Goal: Navigation & Orientation: Find specific page/section

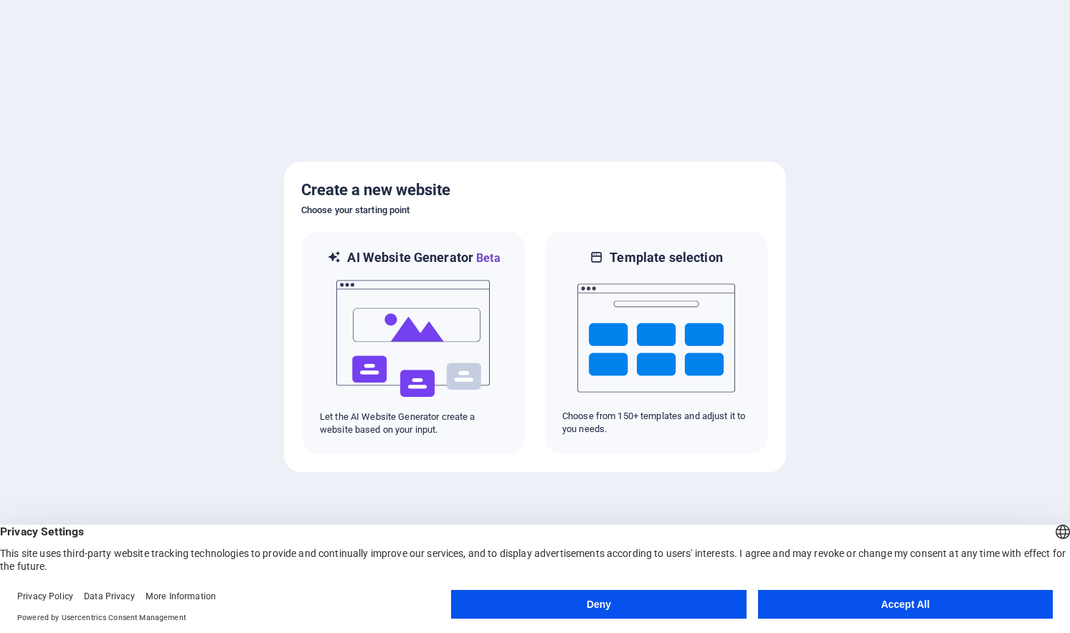
click at [897, 605] on button "Accept All" at bounding box center [905, 604] width 295 height 29
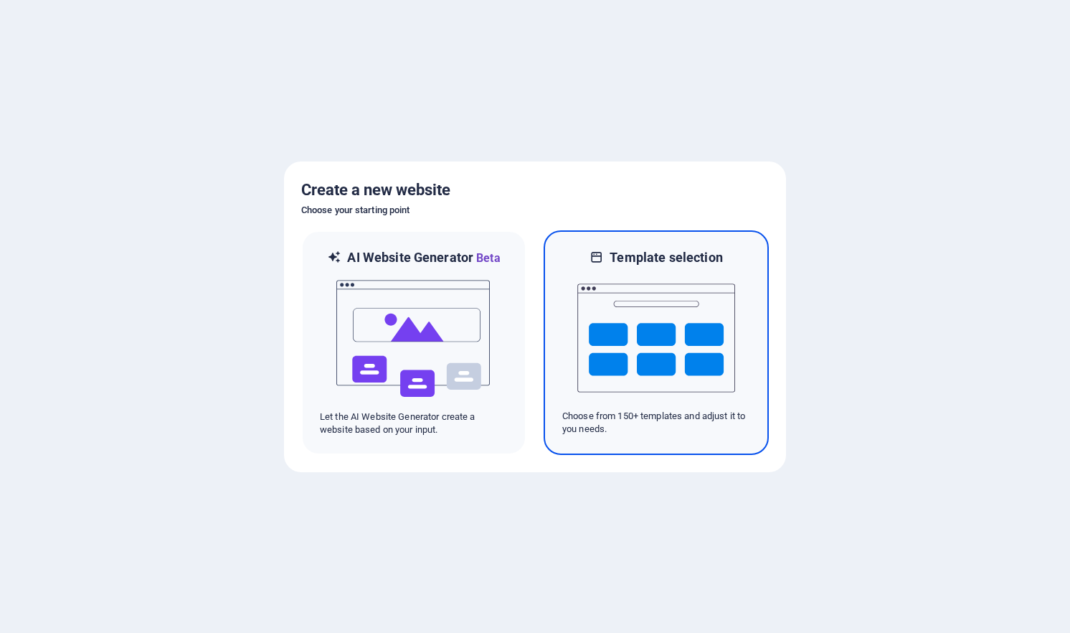
click at [638, 338] on img at bounding box center [656, 337] width 158 height 143
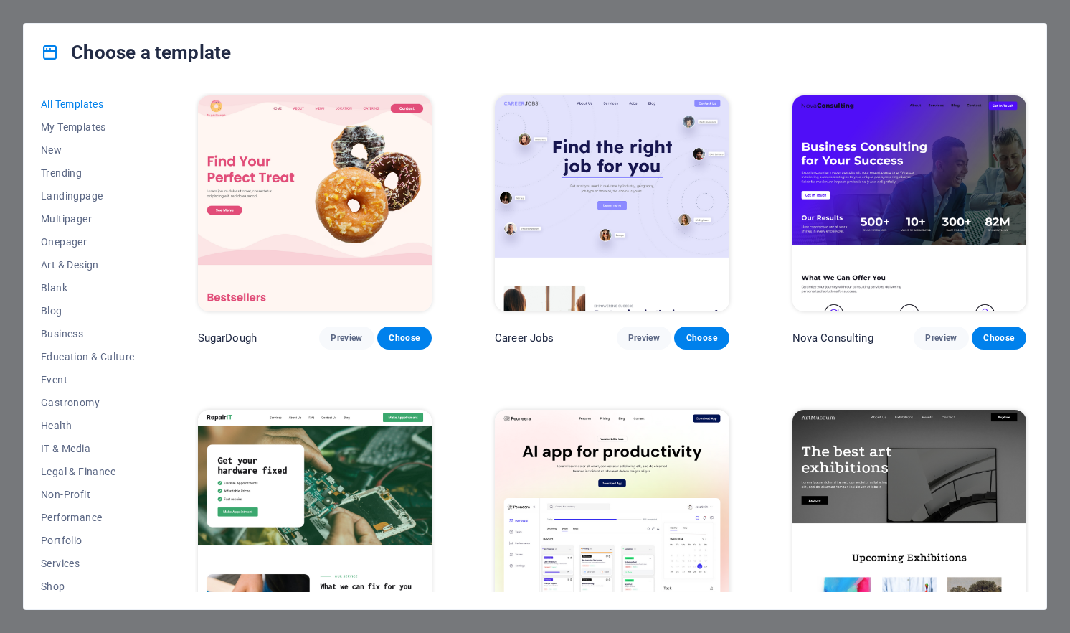
drag, startPoint x: 1030, startPoint y: 108, endPoint x: 1029, endPoint y: 119, distance: 10.9
click at [1029, 119] on div "All Templates My Templates New Trending Landingpage Multipager Onepager Art & D…" at bounding box center [535, 345] width 1023 height 528
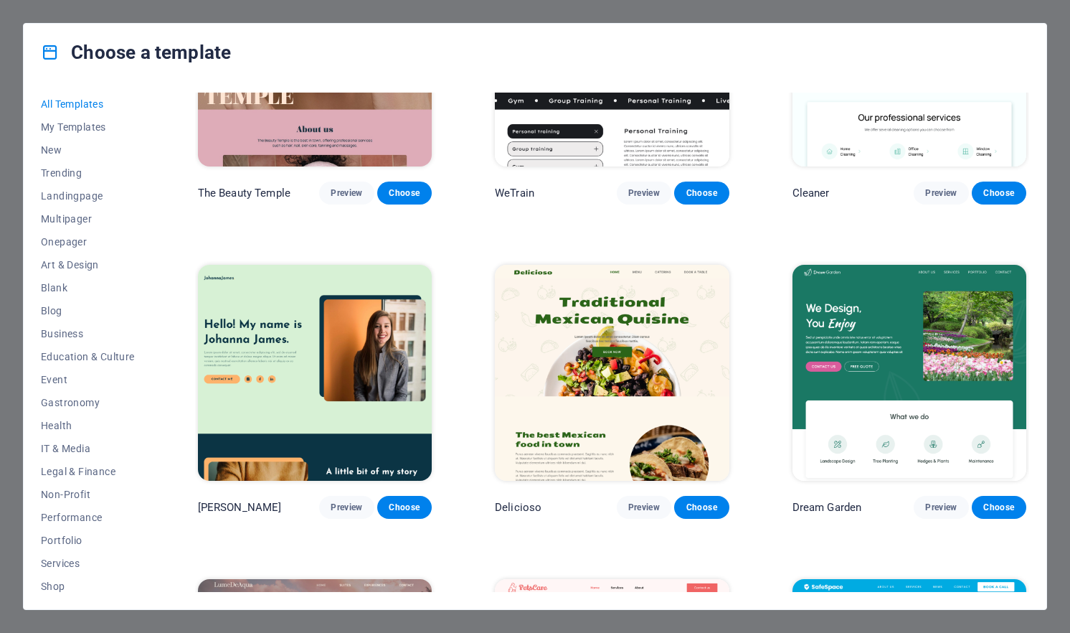
scroll to position [2666, 0]
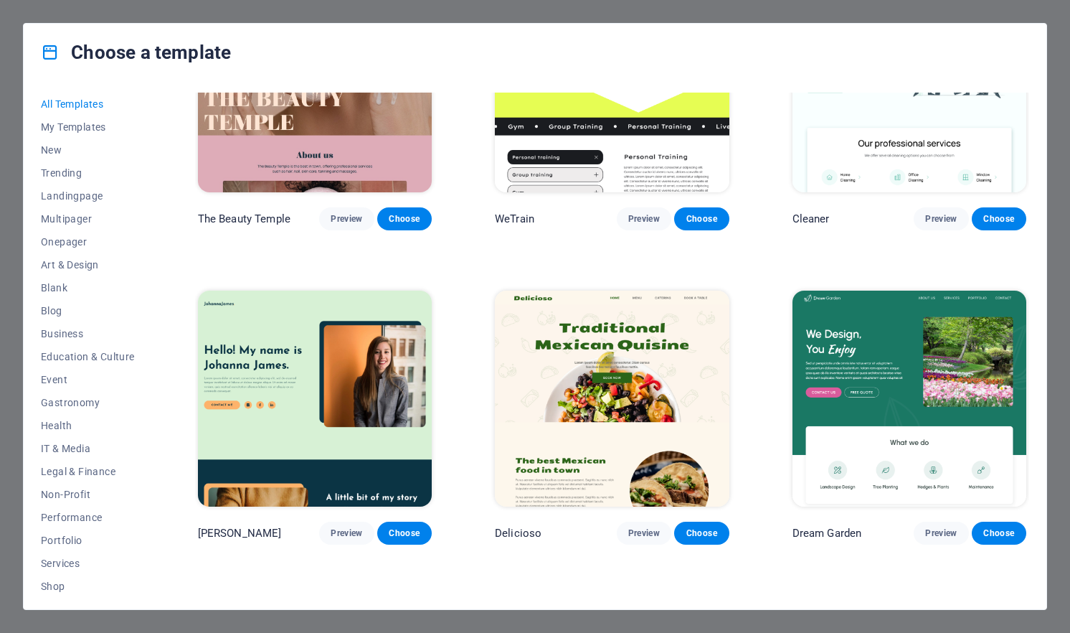
scroll to position [2632, 0]
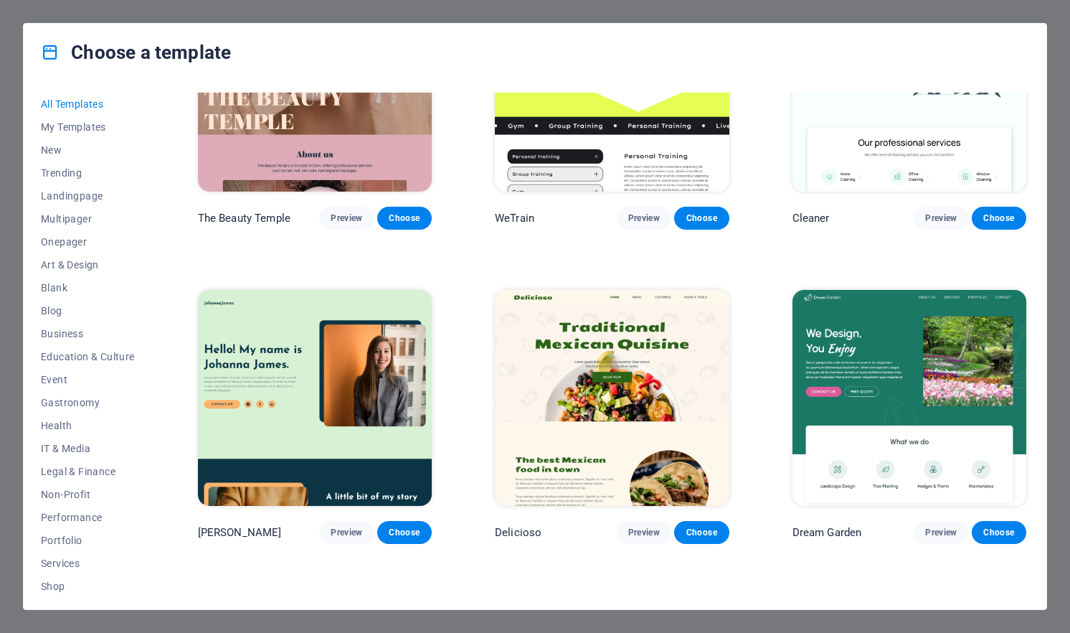
drag, startPoint x: 1031, startPoint y: 197, endPoint x: 1028, endPoint y: 217, distance: 19.6
click at [1028, 217] on div "All Templates My Templates New Trending Landingpage Multipager Onepager Art & D…" at bounding box center [535, 345] width 1023 height 528
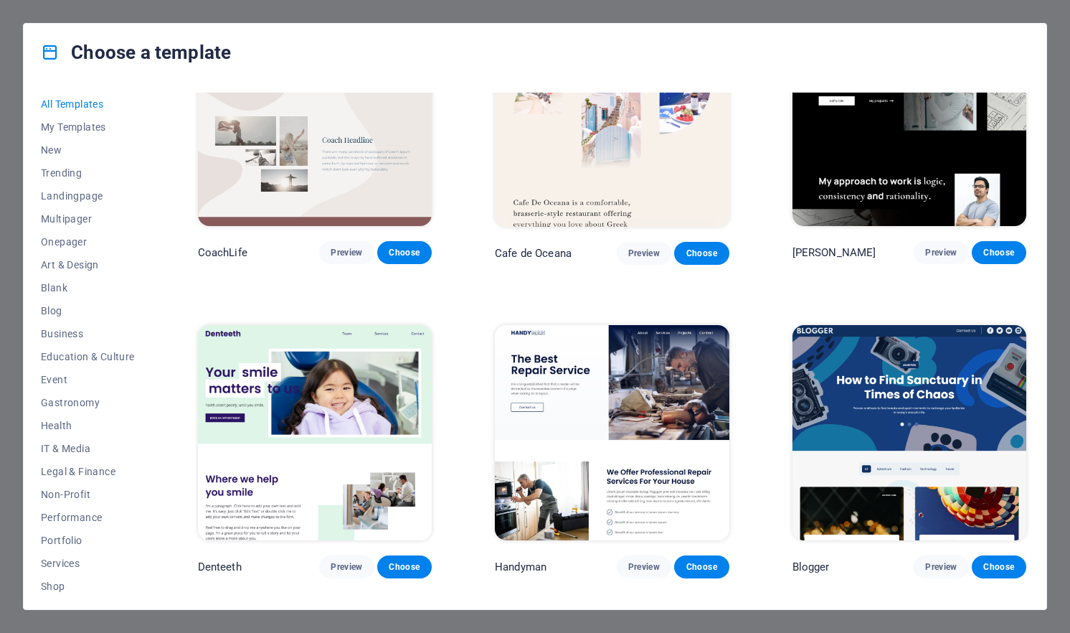
scroll to position [4913, 0]
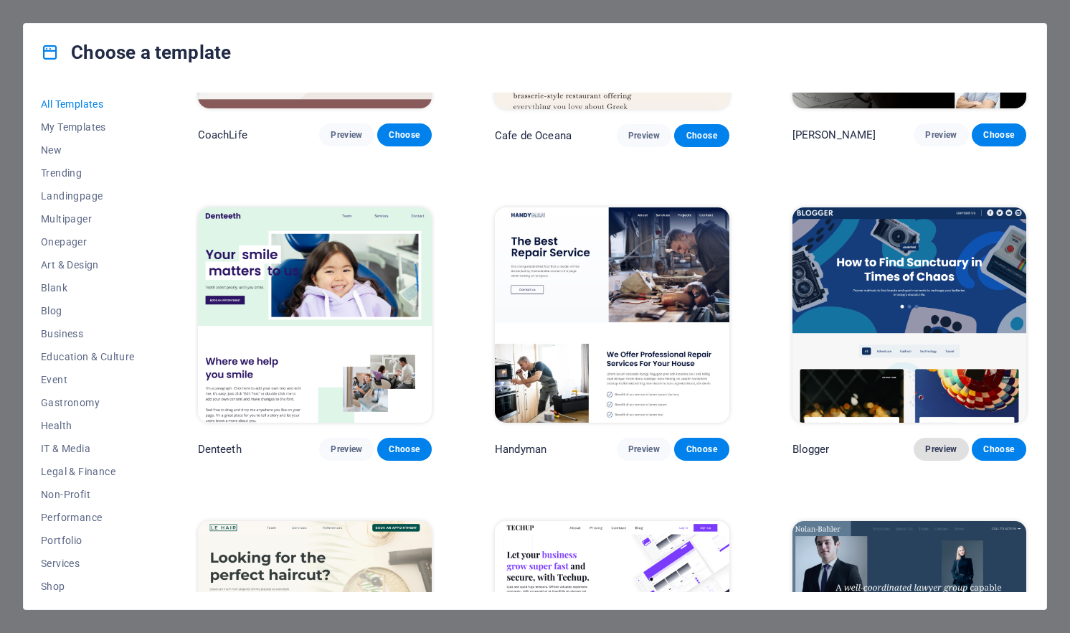
click at [947, 443] on span "Preview" at bounding box center [941, 448] width 32 height 11
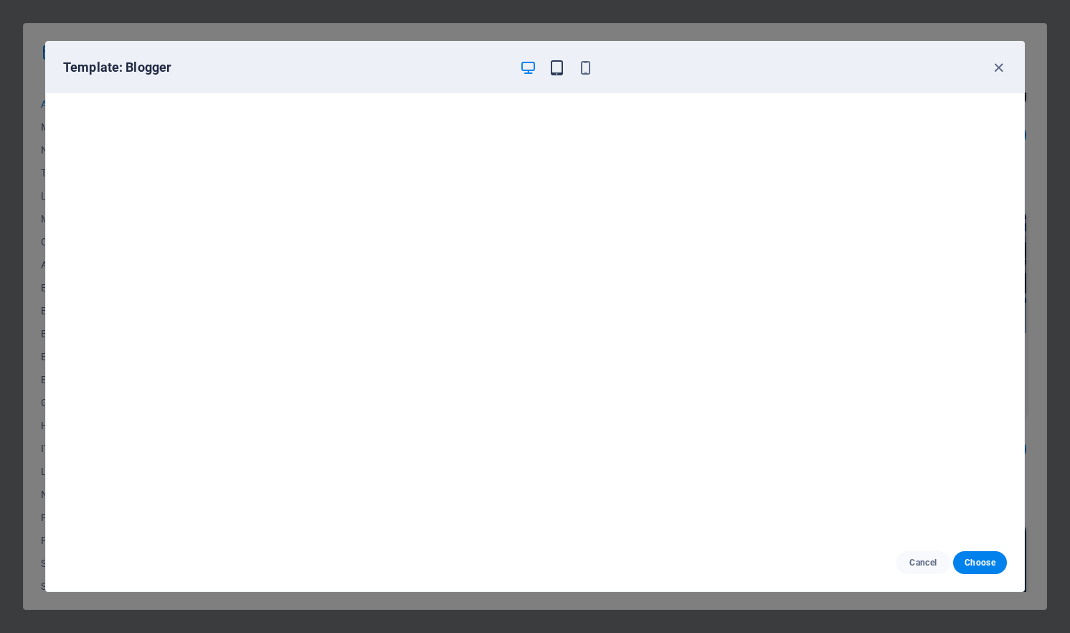
click at [549, 66] on icon "button" at bounding box center [557, 68] width 16 height 16
